Goal: Find specific page/section: Find specific page/section

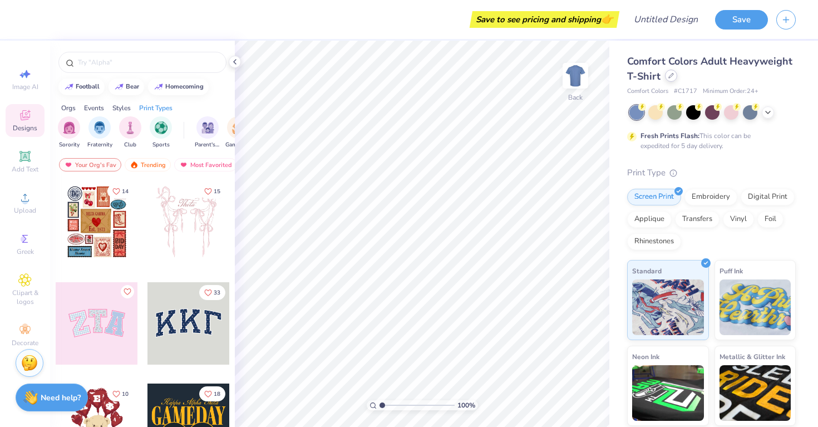
click at [670, 78] on icon at bounding box center [671, 76] width 6 height 6
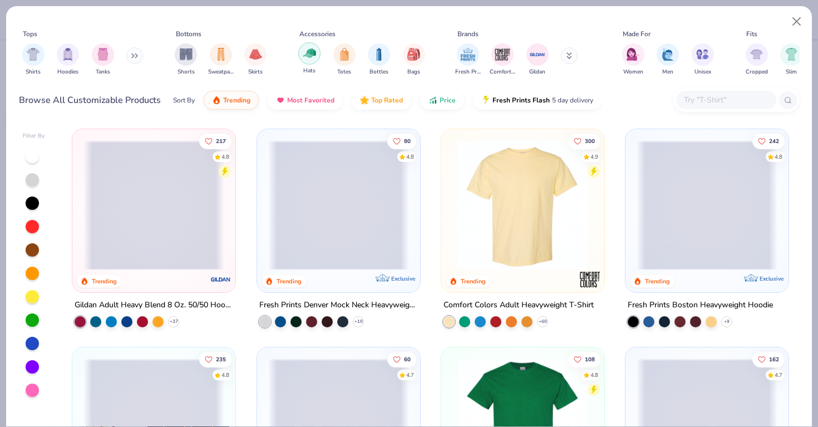
click at [303, 60] on div "filter for Hats" at bounding box center [309, 53] width 22 height 22
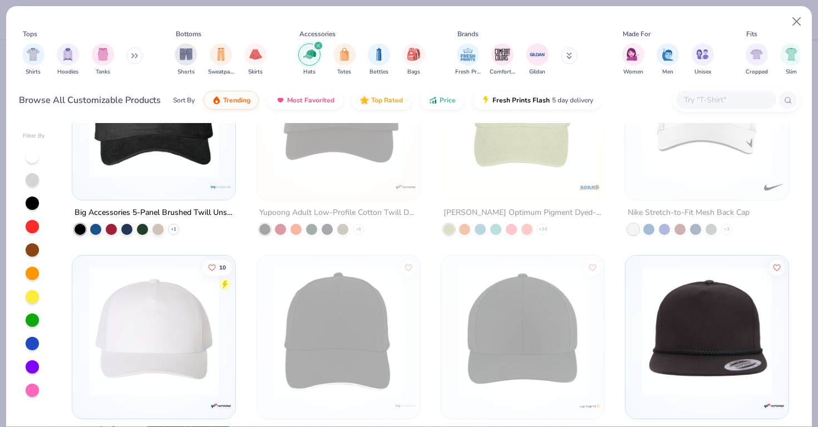
scroll to position [309, 0]
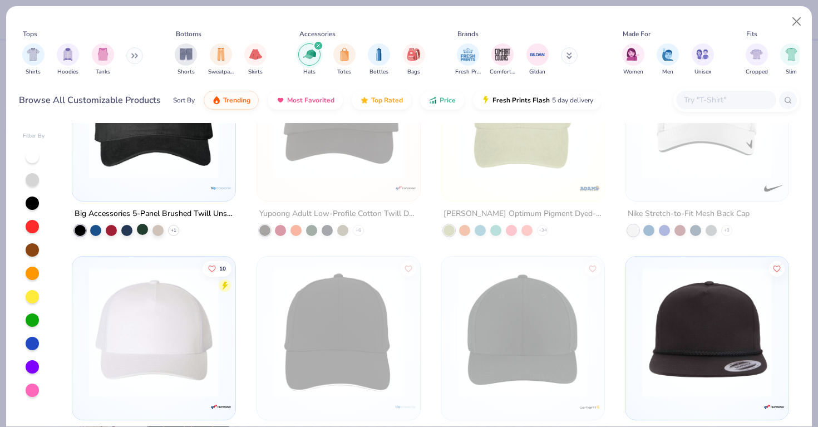
click at [145, 229] on div at bounding box center [142, 229] width 11 height 11
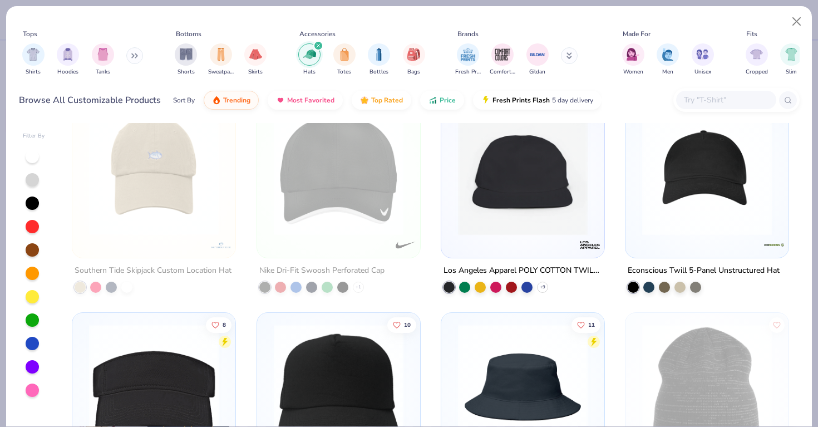
scroll to position [1350, 0]
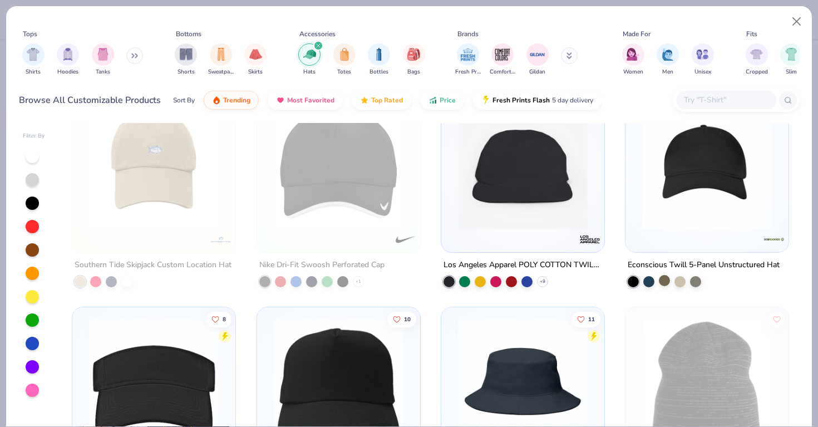
click at [659, 280] on div at bounding box center [664, 280] width 11 height 11
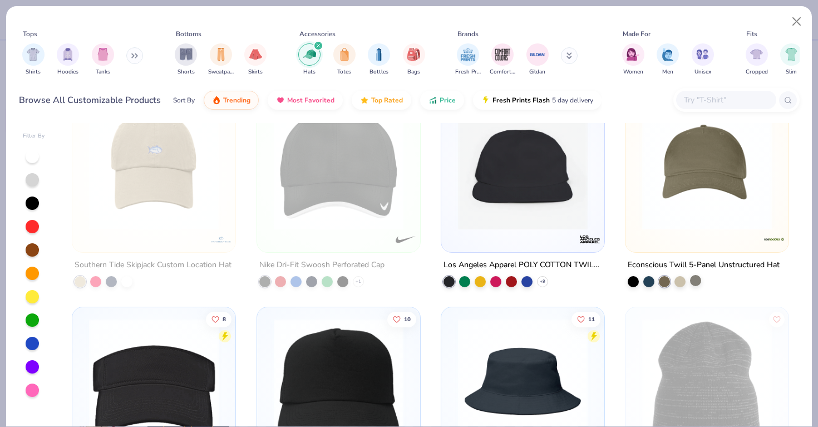
click at [696, 279] on div at bounding box center [695, 280] width 11 height 11
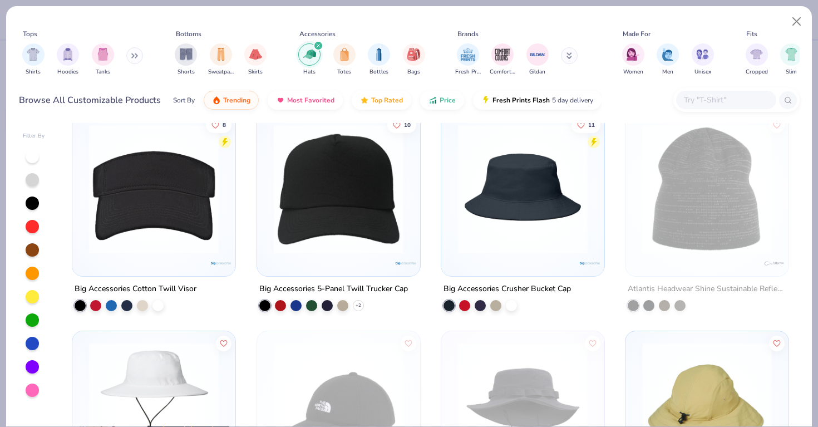
scroll to position [1507, 0]
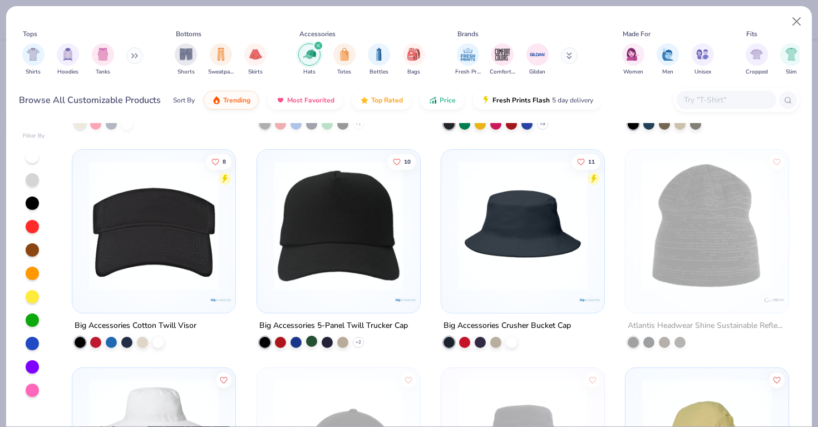
click at [313, 338] on div at bounding box center [311, 341] width 11 height 11
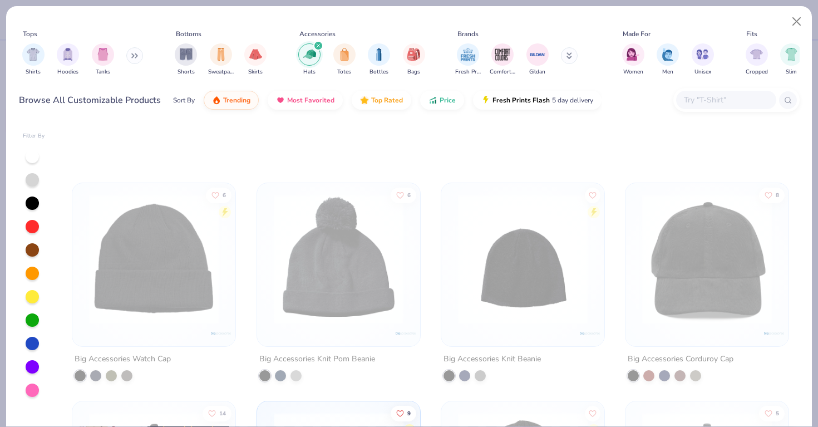
scroll to position [4470, 0]
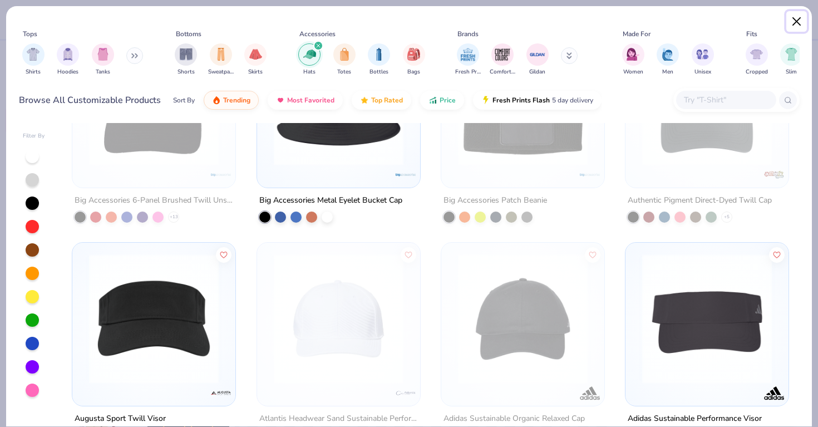
click at [792, 28] on button "Close" at bounding box center [796, 21] width 21 height 21
